Goal: Task Accomplishment & Management: Use online tool/utility

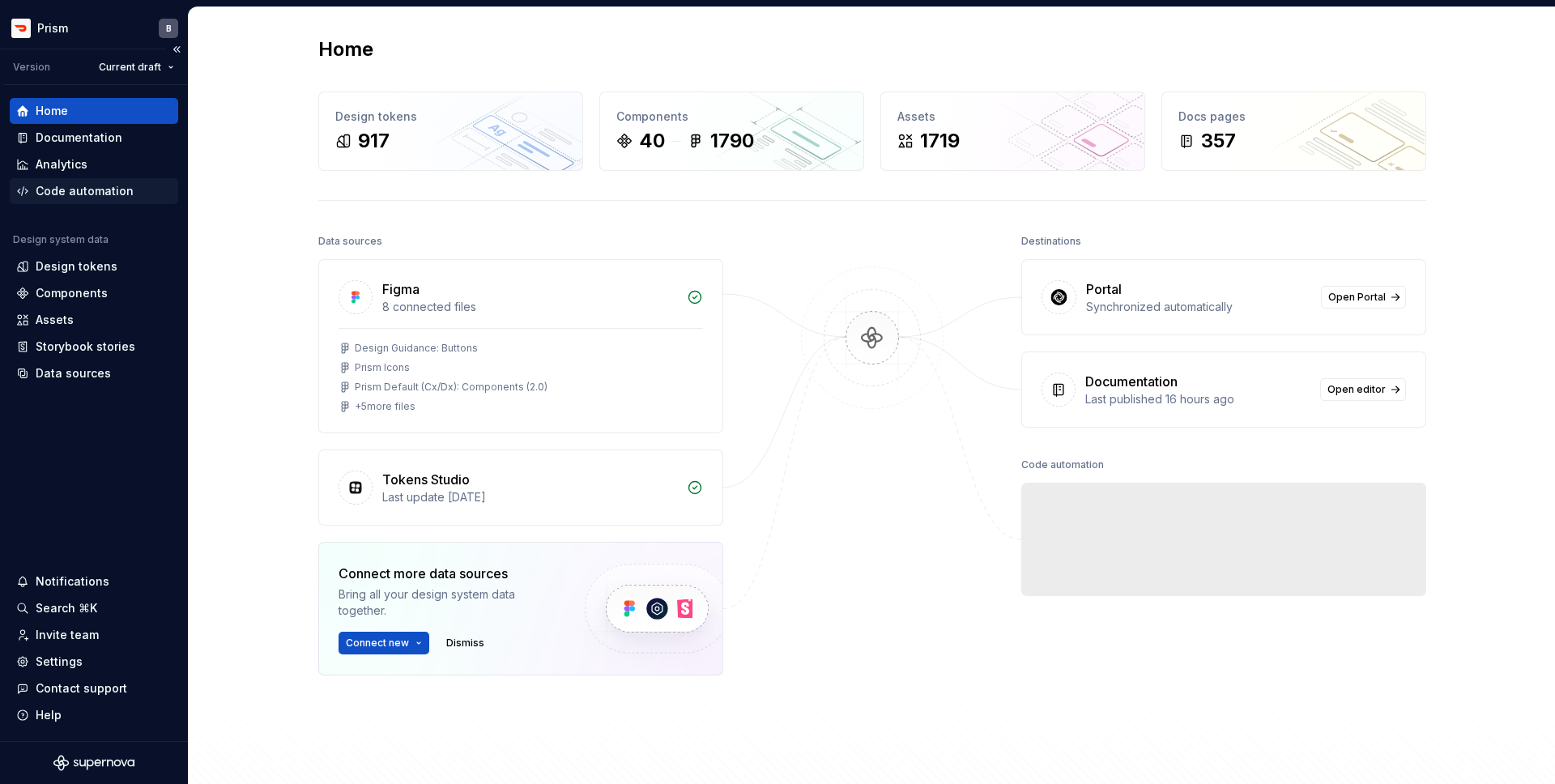
click at [97, 199] on div "Code automation" at bounding box center [94, 191] width 169 height 26
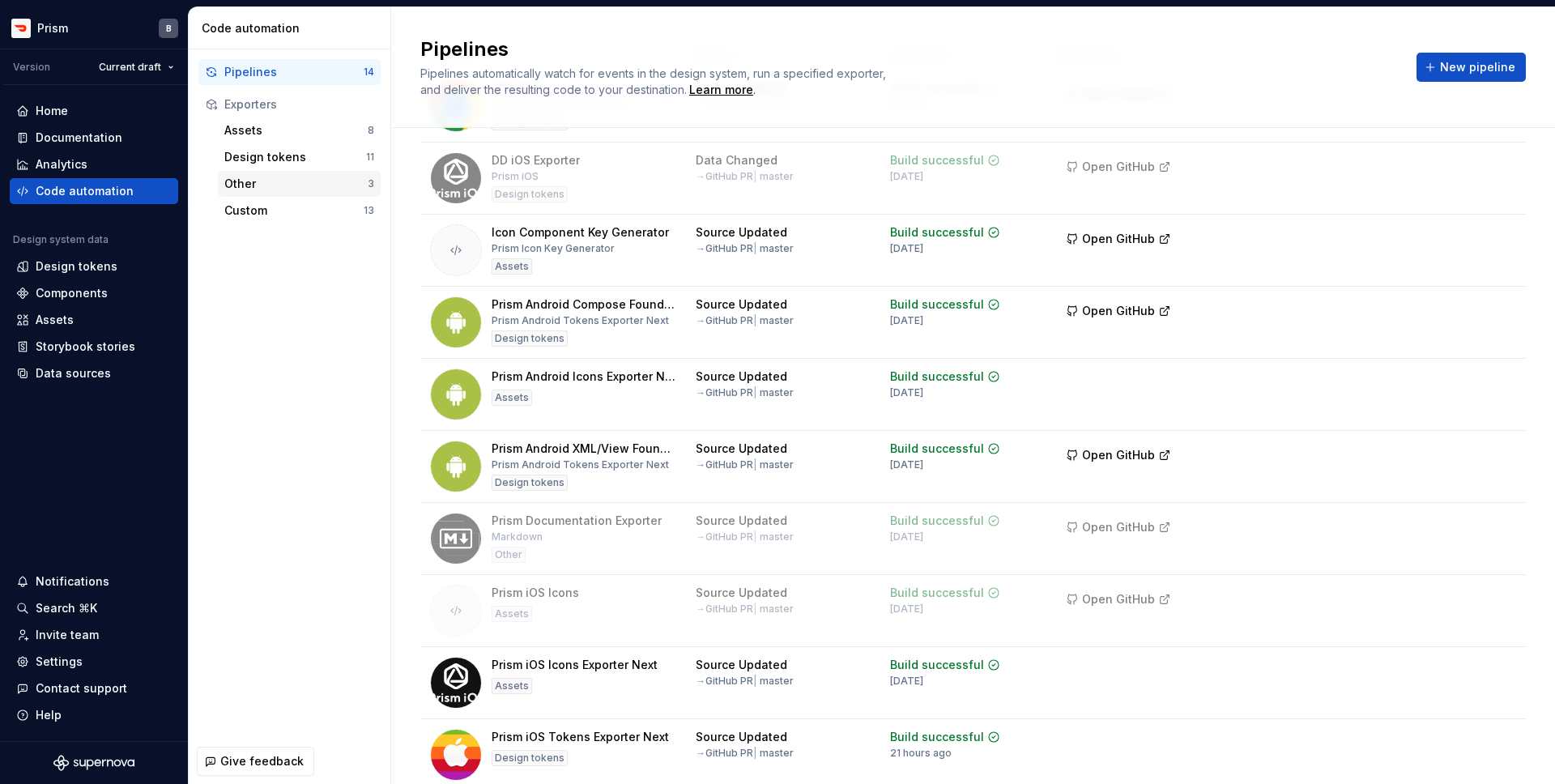
scroll to position [114, 0]
click at [316, 212] on div "Custom" at bounding box center [294, 211] width 139 height 16
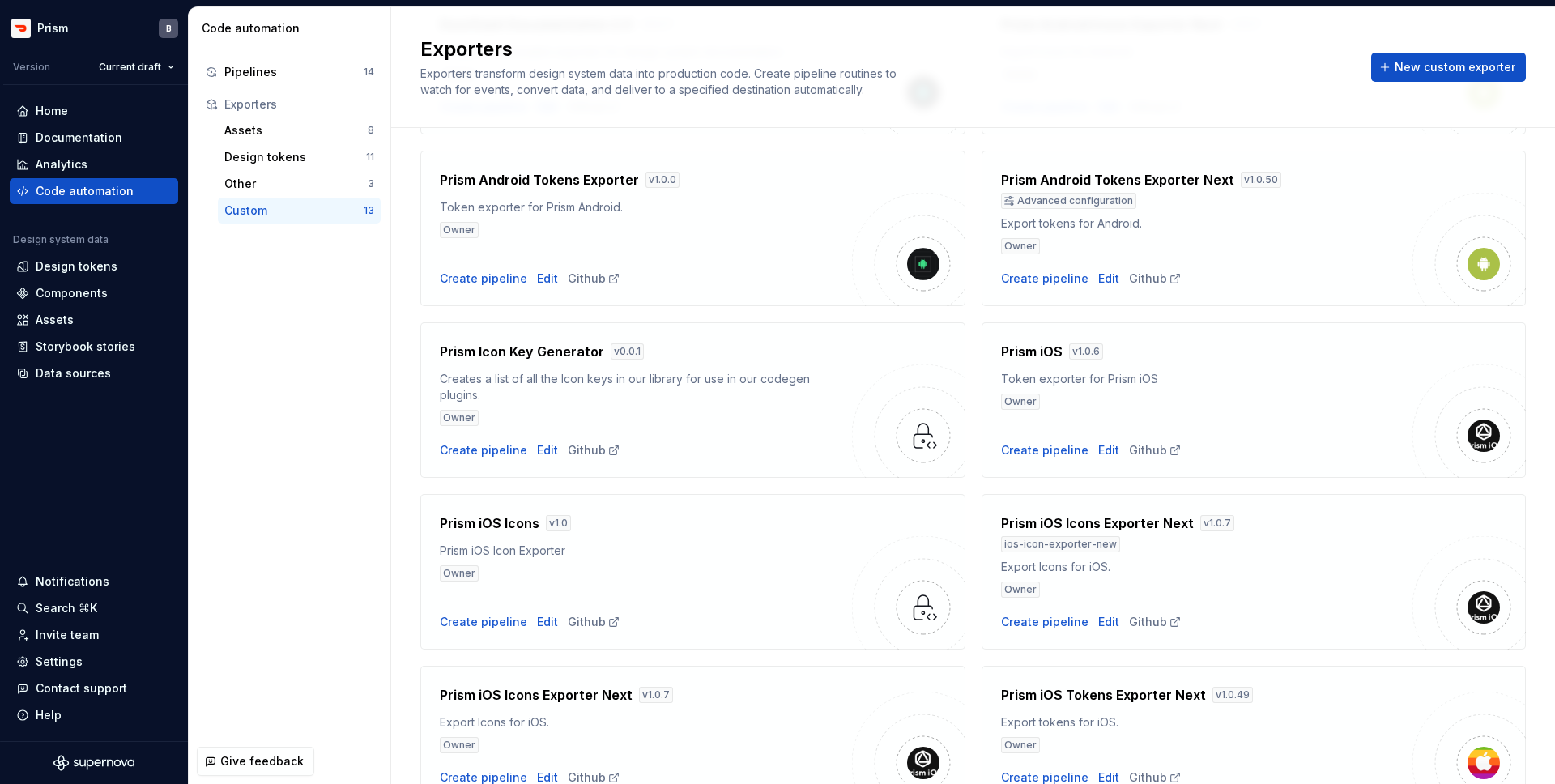
scroll to position [197, 0]
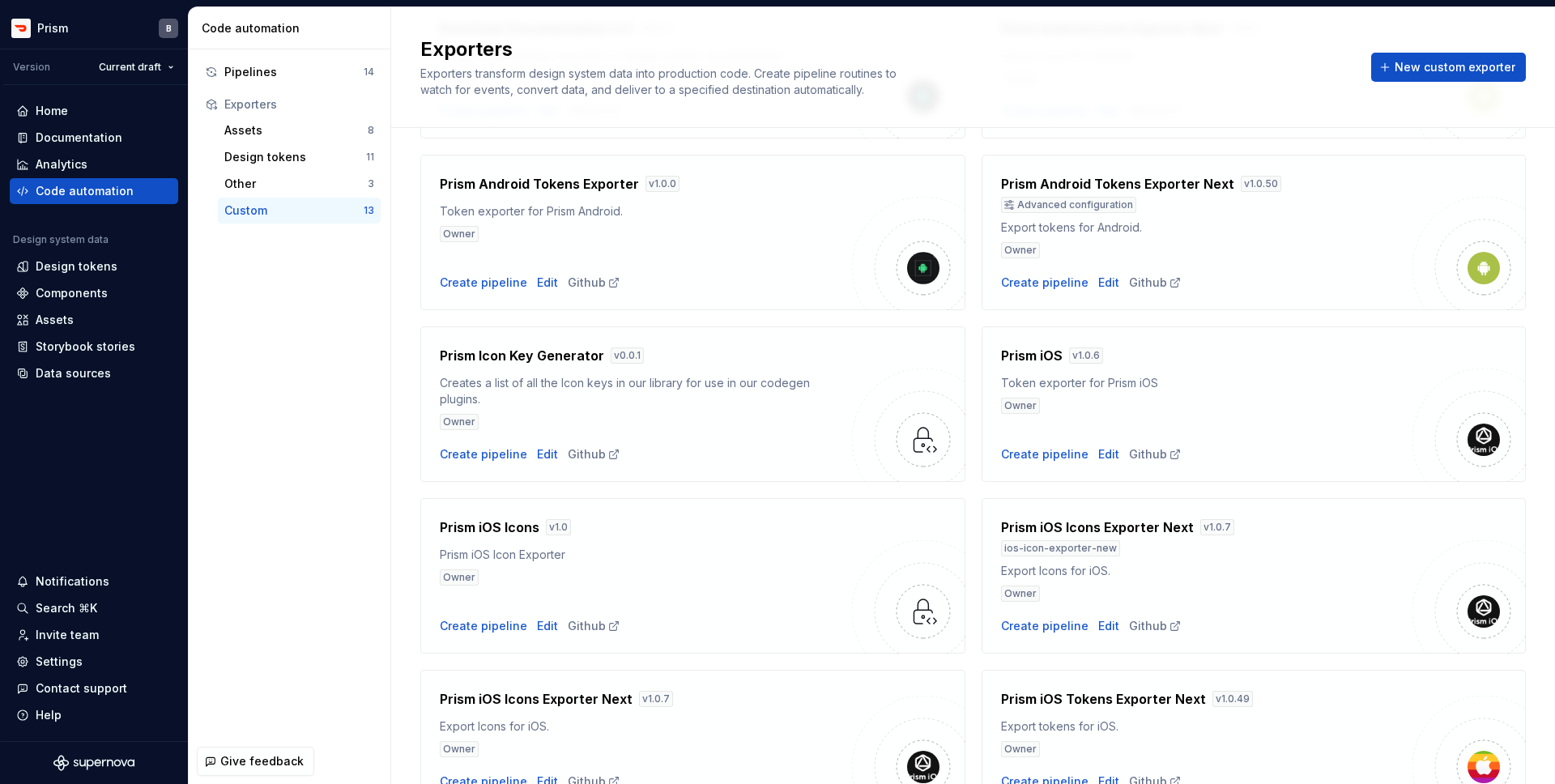
click at [1301, 410] on div "Owner" at bounding box center [1207, 406] width 412 height 16
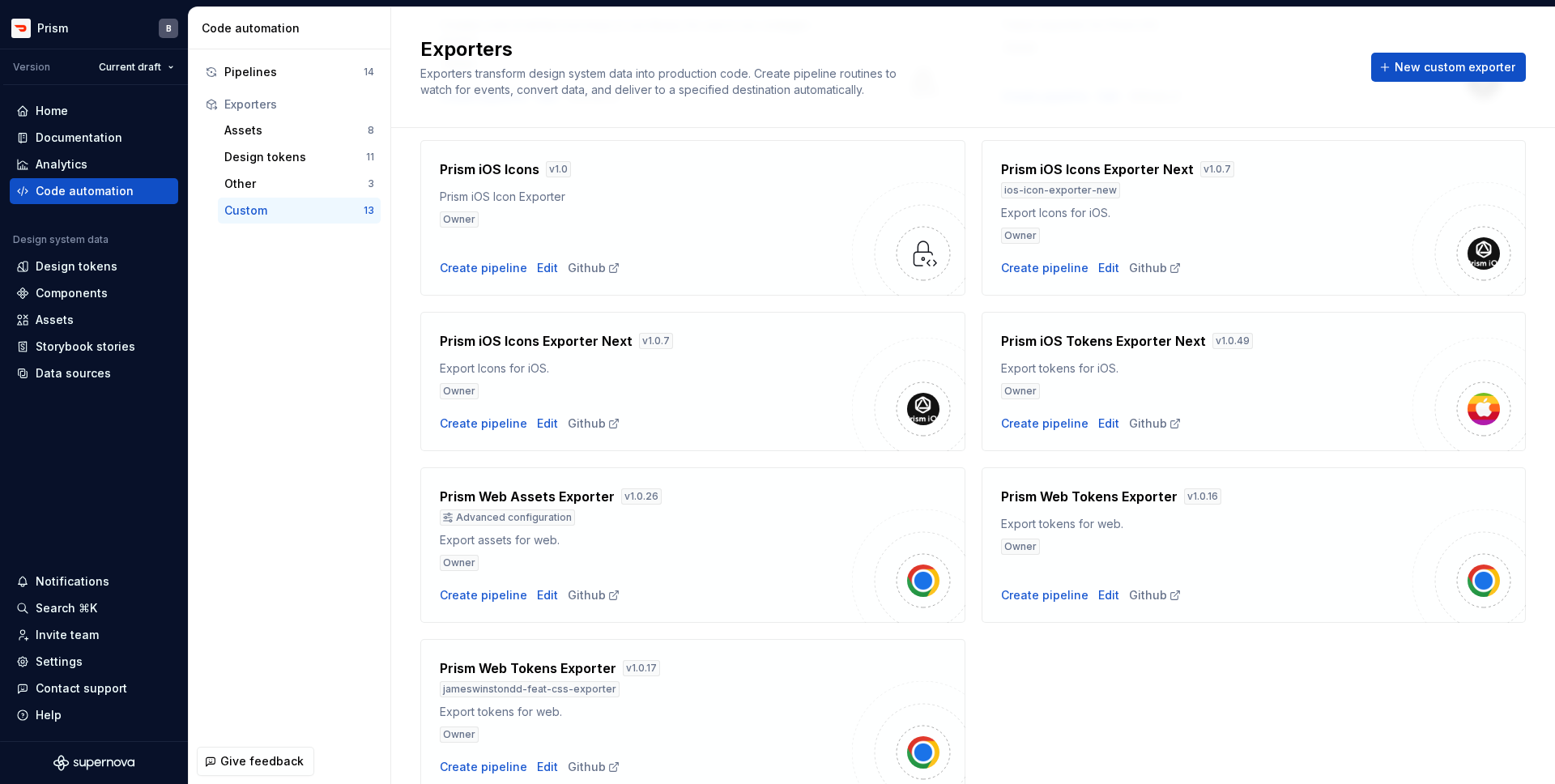
scroll to position [552, 0]
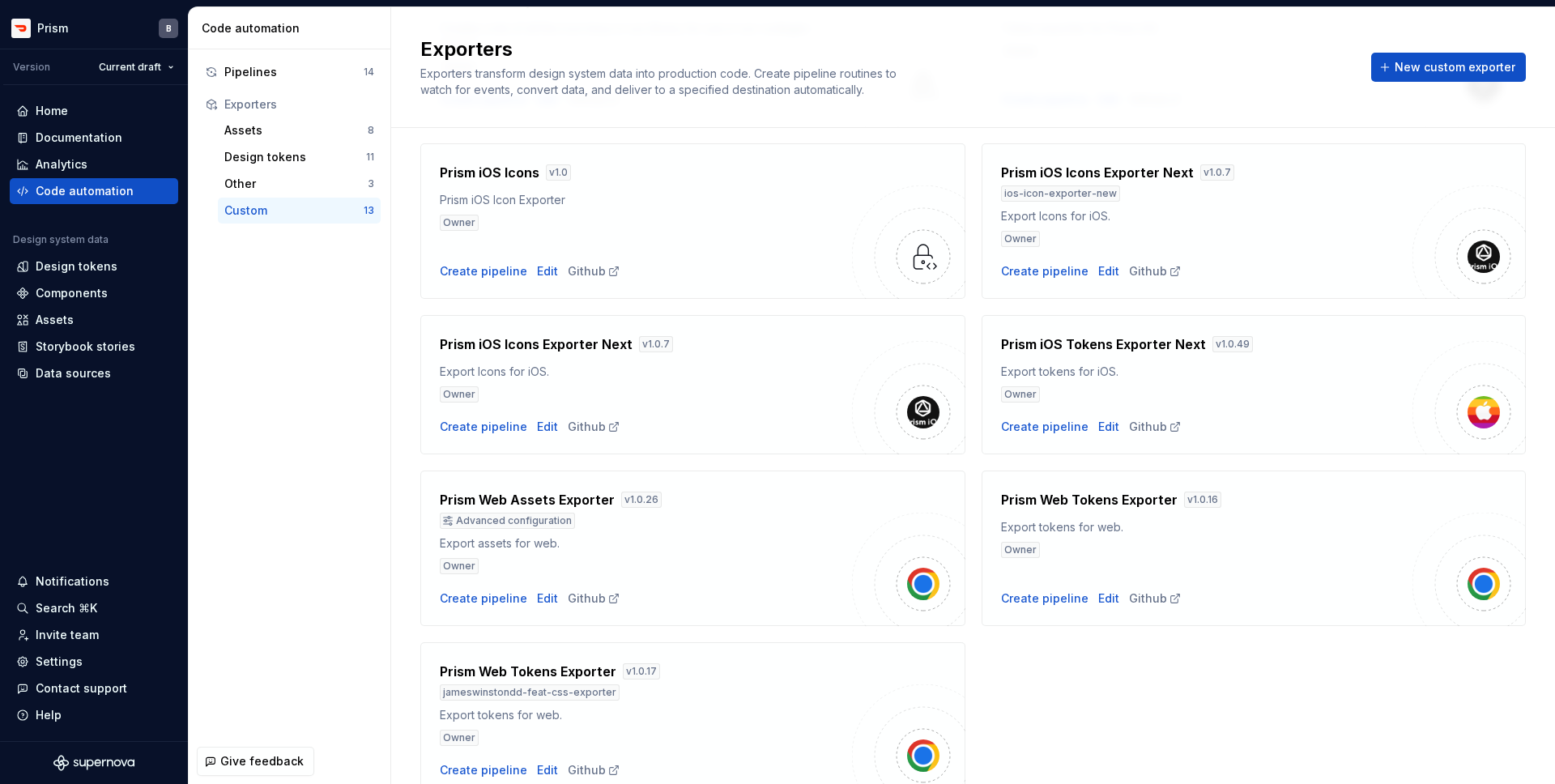
click at [678, 375] on div "Export Icons for iOS." at bounding box center [645, 371] width 412 height 16
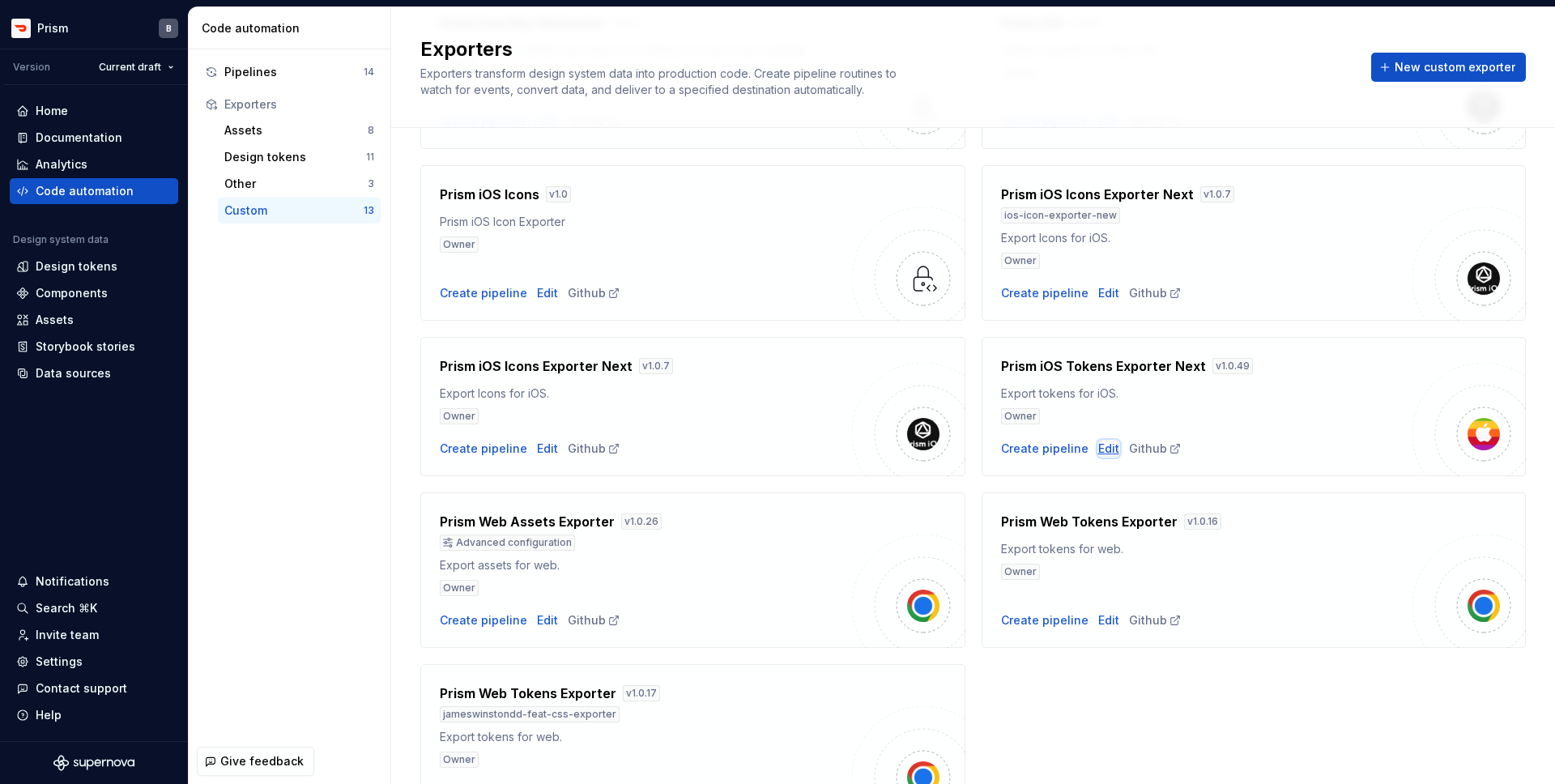
click at [1109, 453] on div "Edit" at bounding box center [1109, 448] width 21 height 16
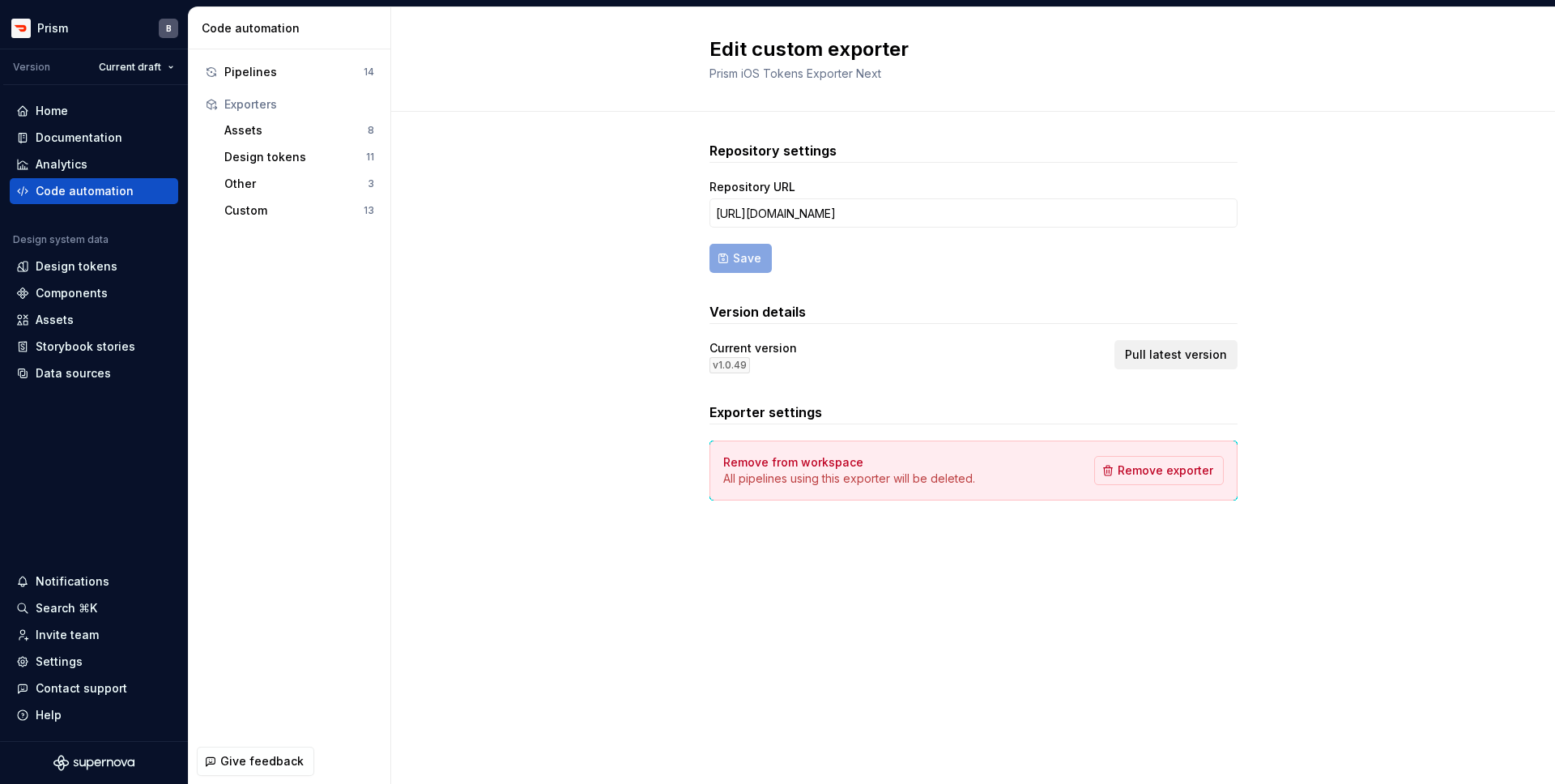
click at [1151, 344] on button "Pull latest version" at bounding box center [1176, 355] width 123 height 30
